Goal: Navigation & Orientation: Find specific page/section

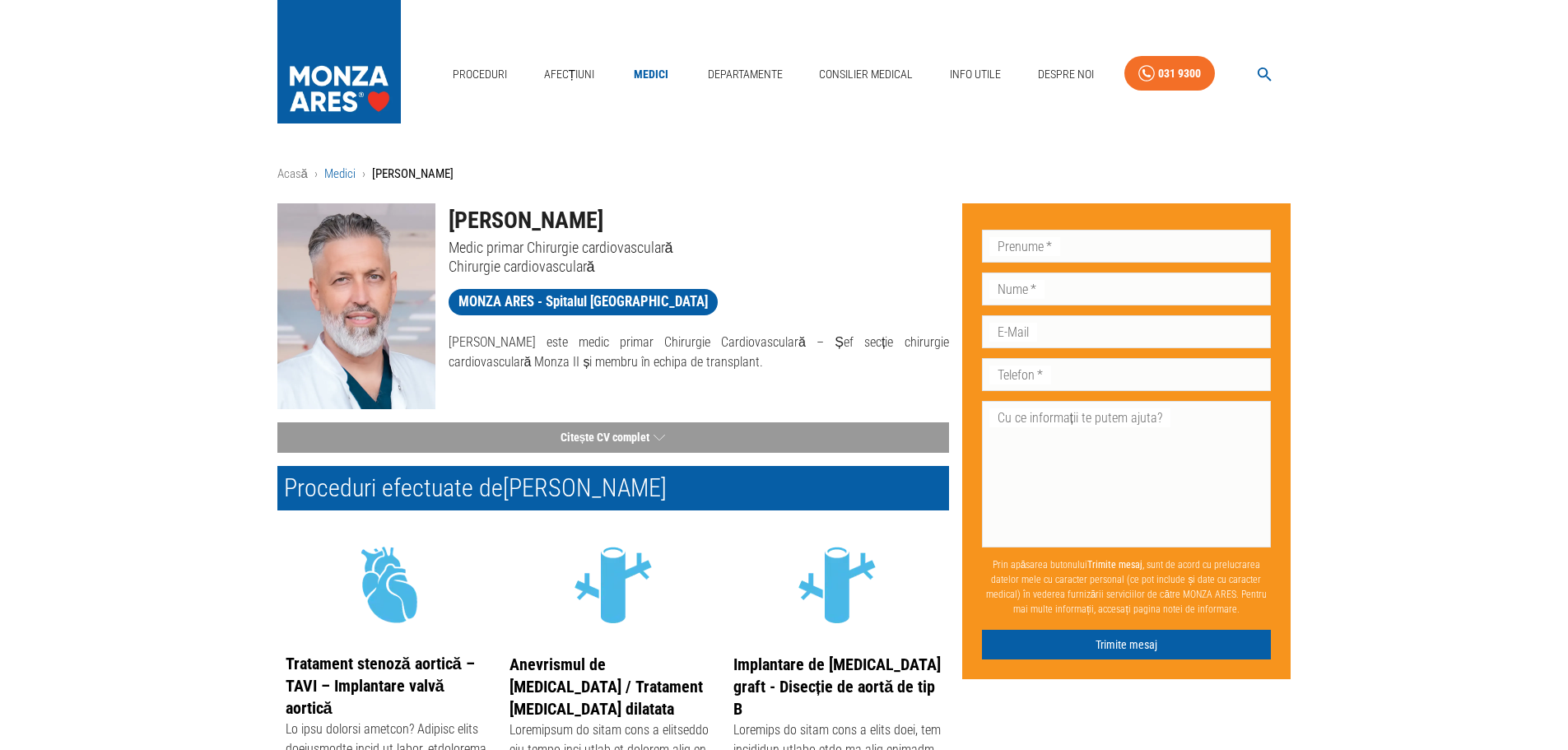
click at [335, 176] on link "Medici" at bounding box center [340, 173] width 31 height 15
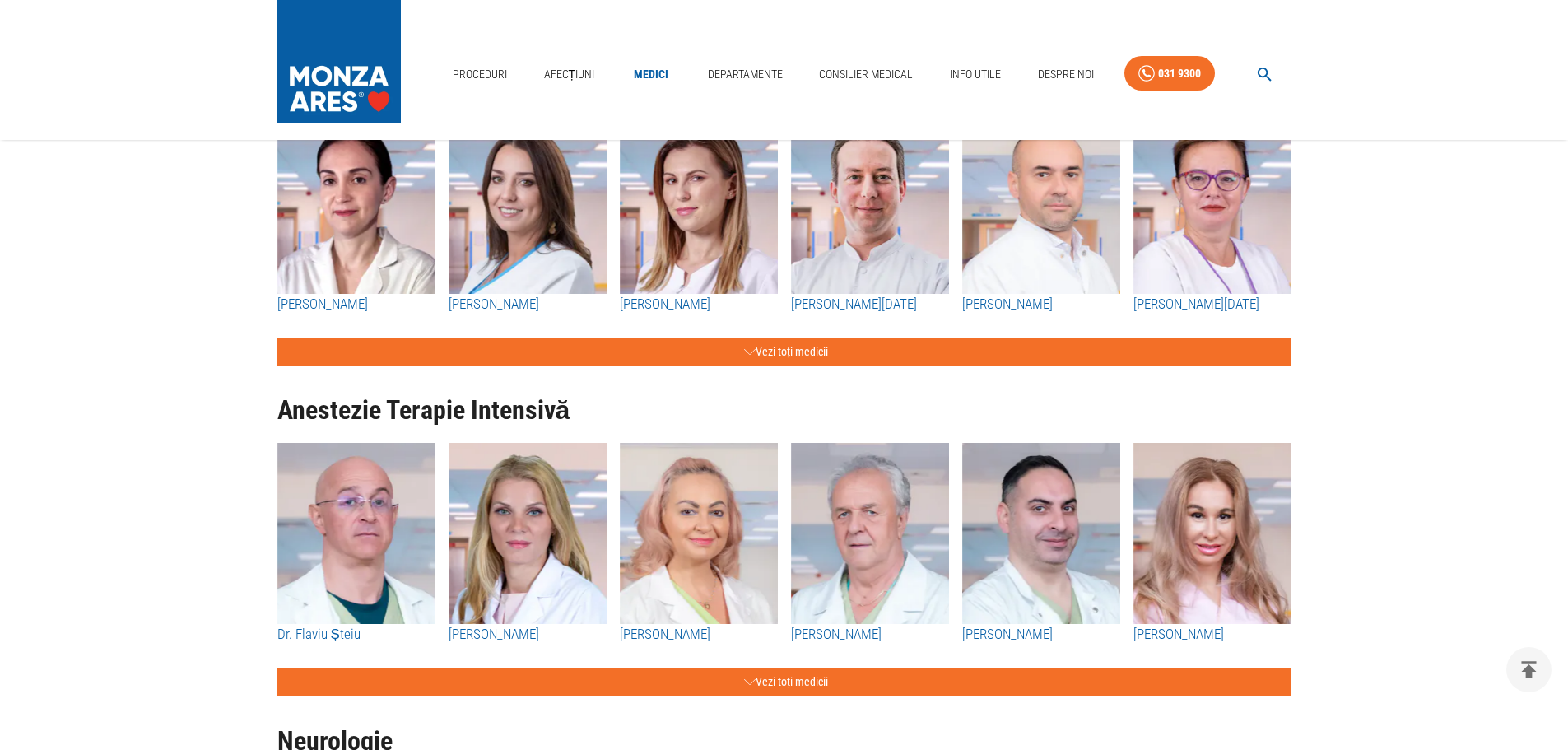
scroll to position [2610, 0]
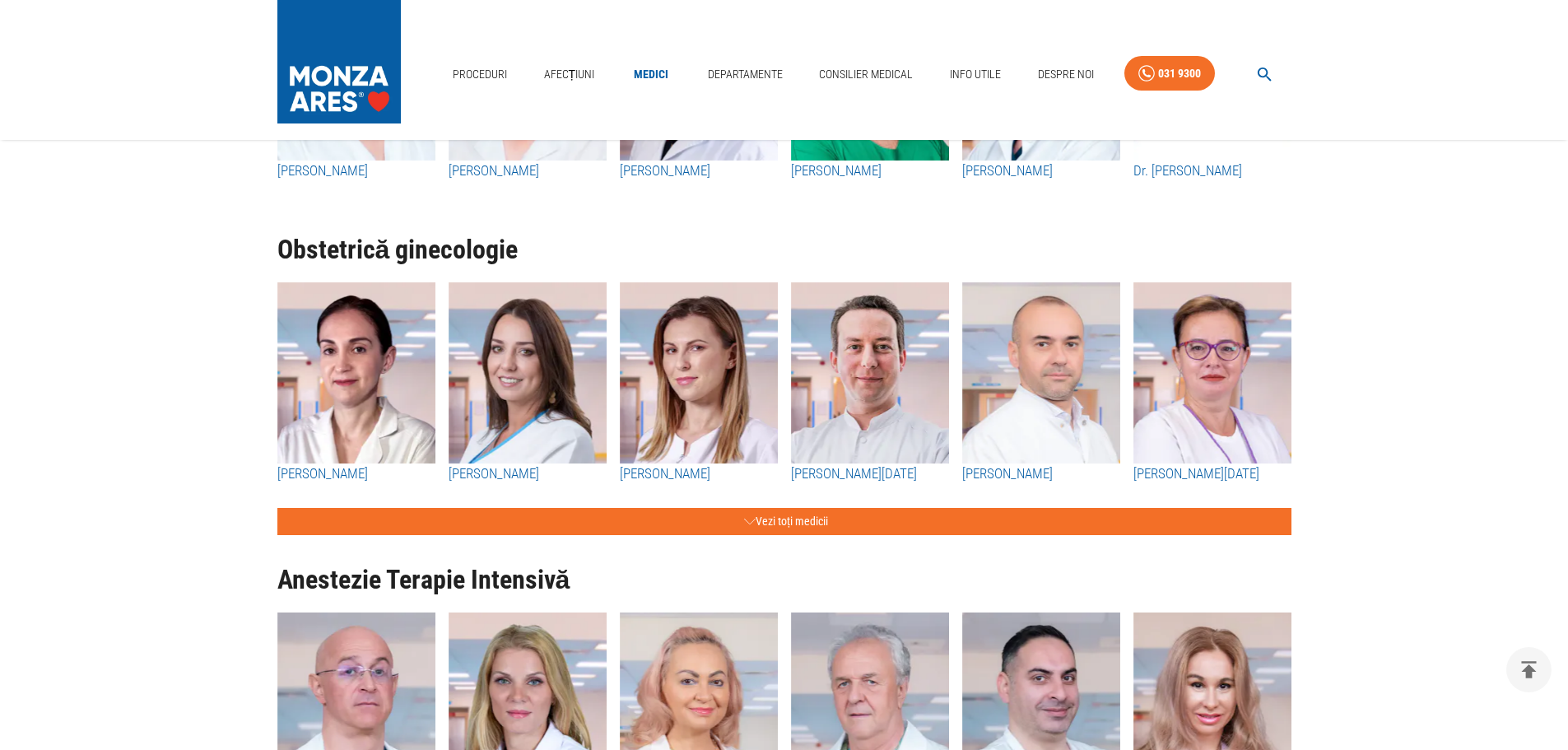
click at [766, 52] on div "Departamente" at bounding box center [745, 74] width 88 height 47
click at [762, 69] on link "Departamente" at bounding box center [745, 74] width 88 height 34
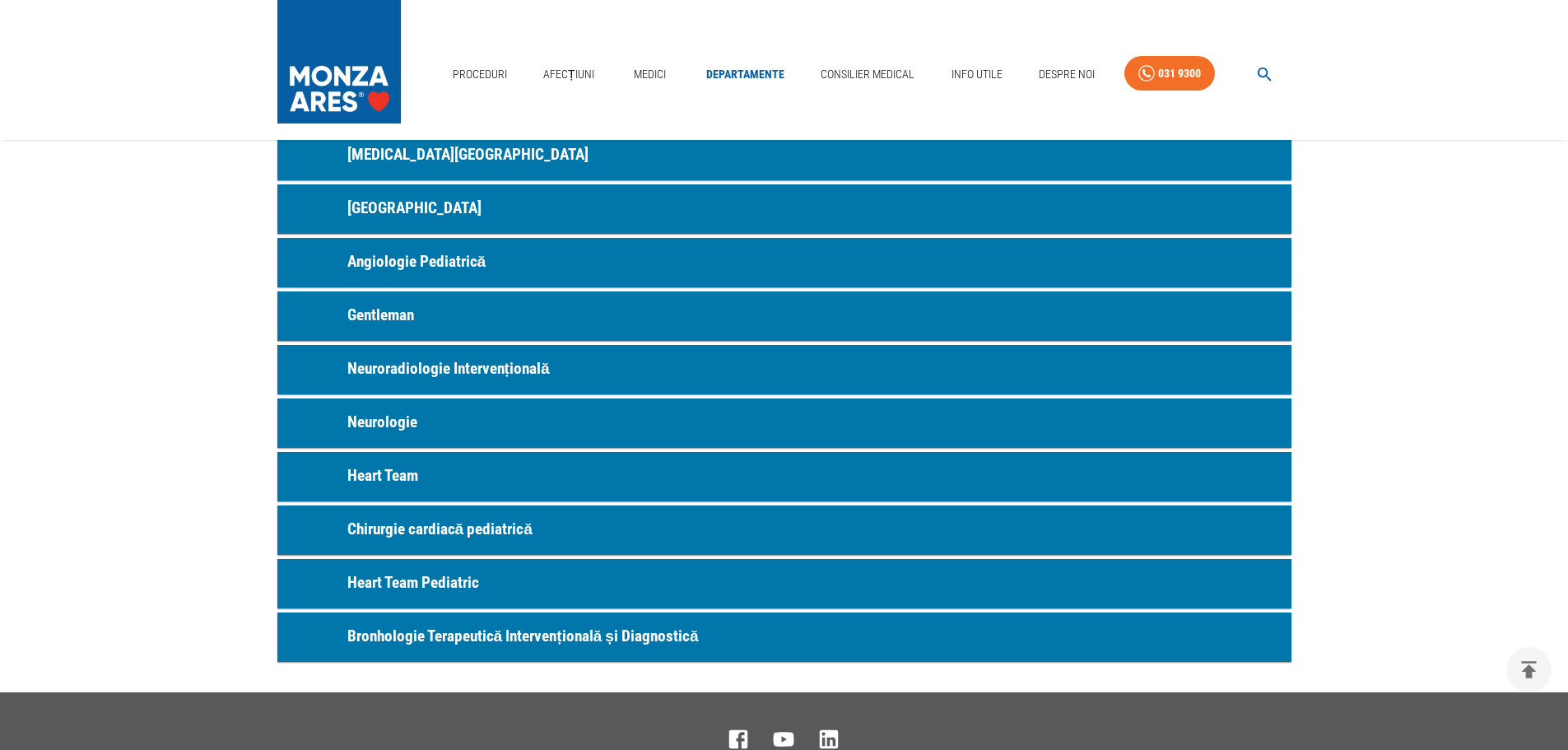
scroll to position [741, 0]
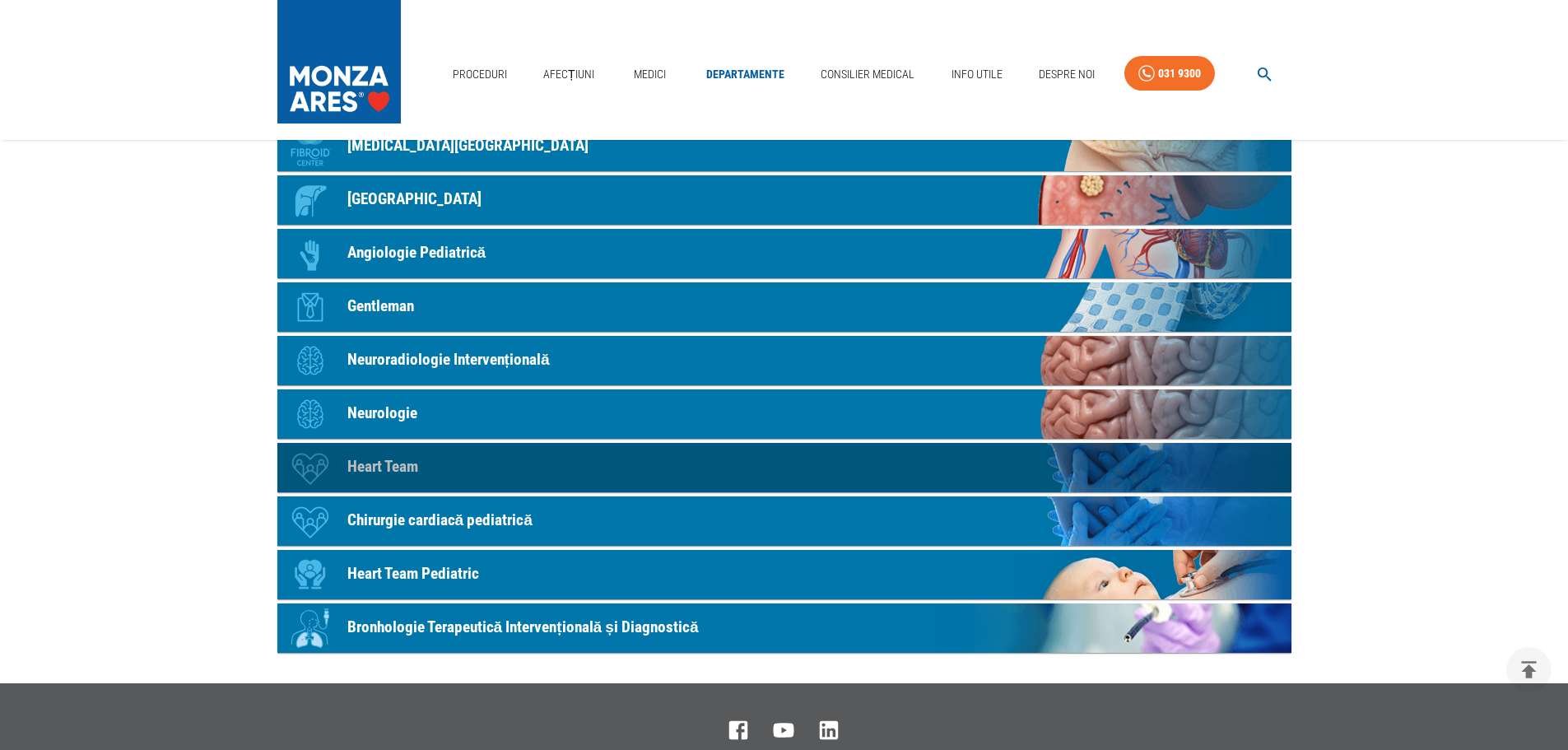
click at [435, 470] on link "Icon Heart Team" at bounding box center [784, 467] width 1014 height 49
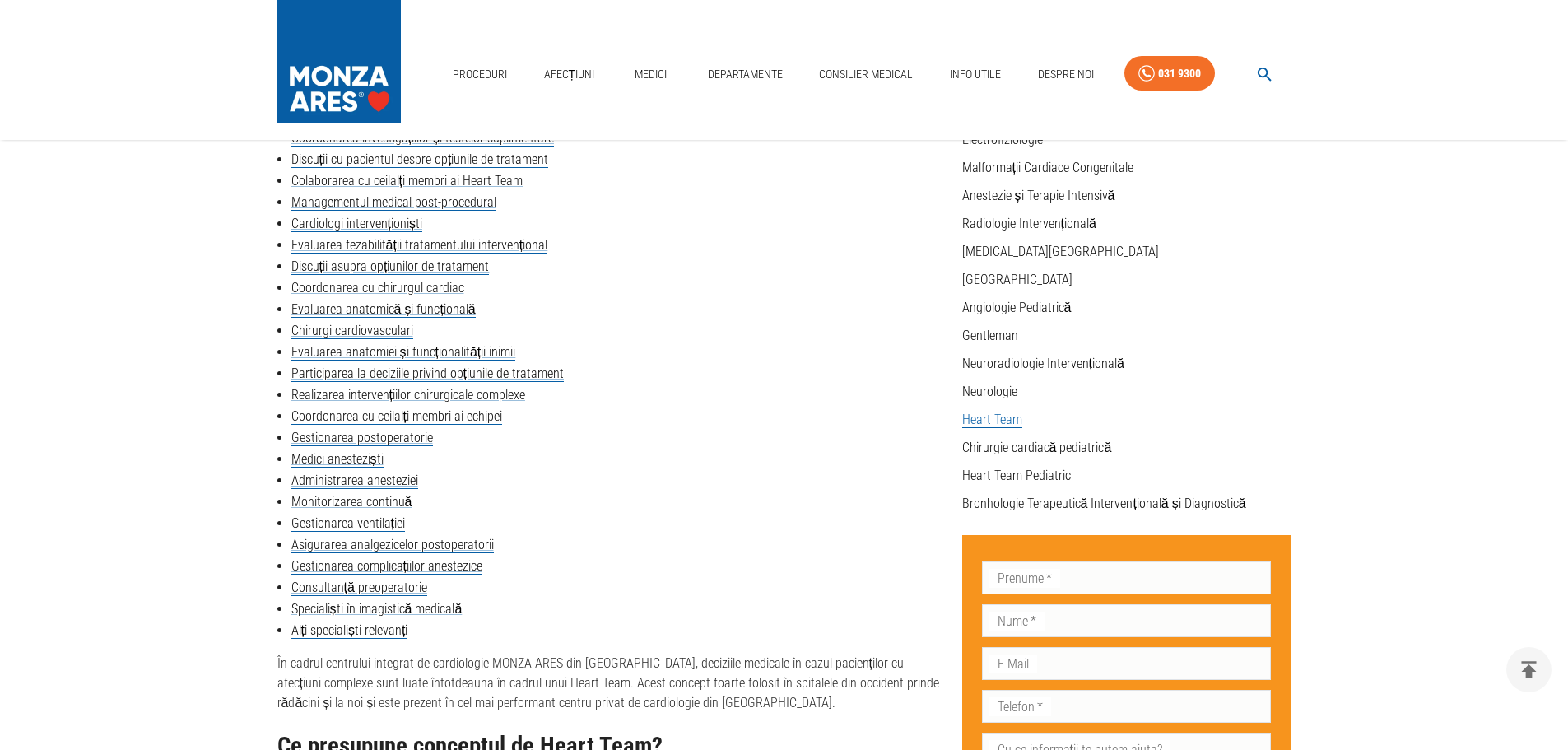
scroll to position [329, 0]
